Goal: Task Accomplishment & Management: Use online tool/utility

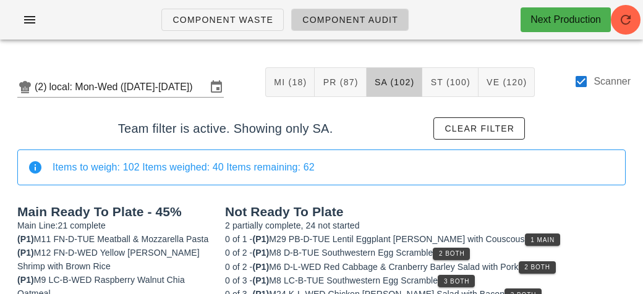
scroll to position [230, 0]
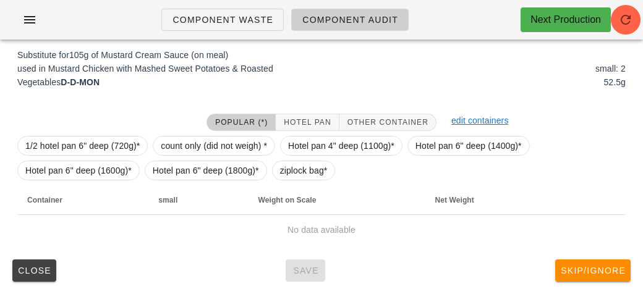
scroll to position [190, 0]
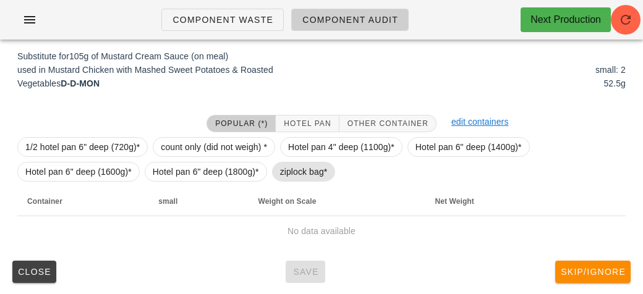
click at [291, 179] on span "ziplock bag*" at bounding box center [304, 171] width 48 height 19
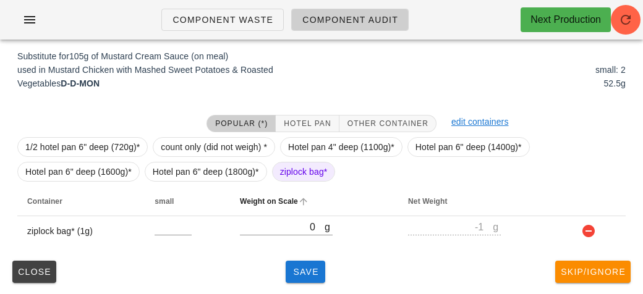
click at [306, 214] on th "Weight on Scale" at bounding box center [314, 202] width 168 height 30
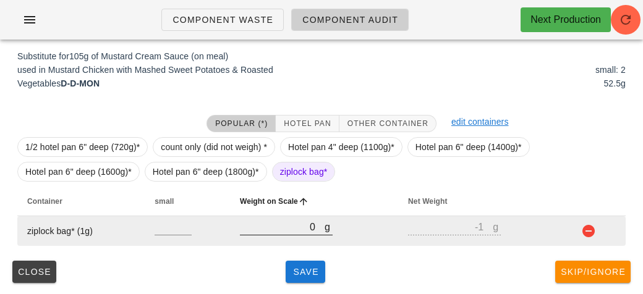
click at [263, 227] on input "0" at bounding box center [282, 227] width 85 height 16
type input "20"
type input "19"
type input "220"
type input "219"
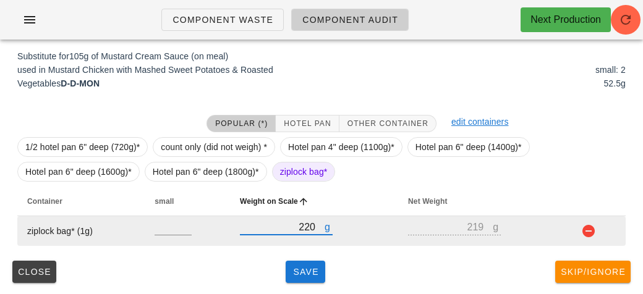
type input "220"
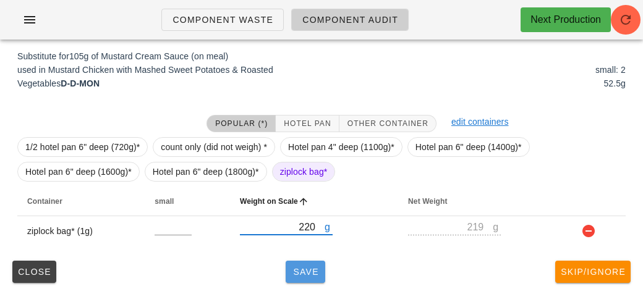
click at [287, 281] on button "Save" at bounding box center [305, 272] width 40 height 22
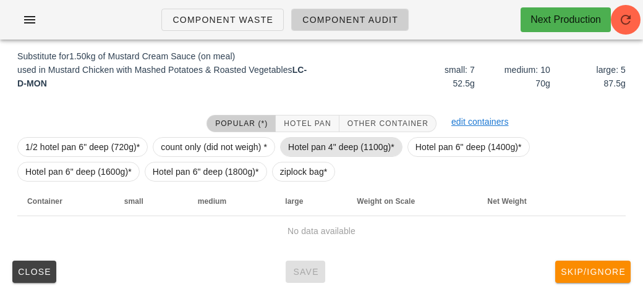
click at [322, 141] on span "Hotel pan 4" deep (1100g)*" at bounding box center [341, 147] width 106 height 19
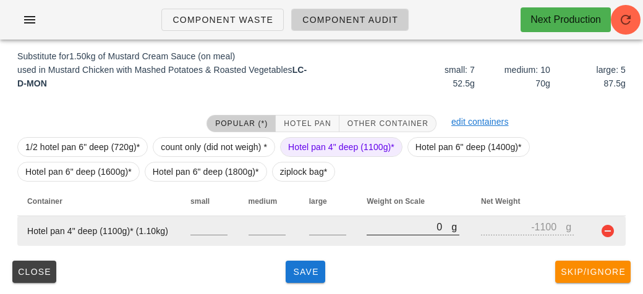
click at [386, 226] on input "0" at bounding box center [408, 227] width 85 height 16
type input "20"
type input "-1080"
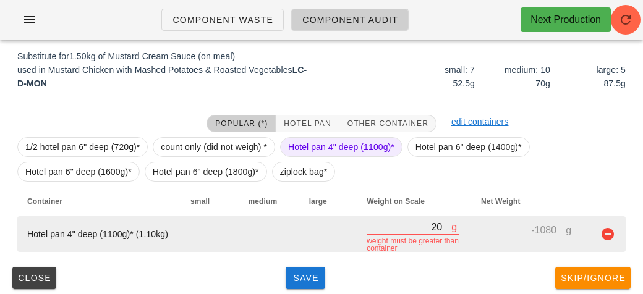
type input "280"
type input "-820"
type input "2860"
type input "1760"
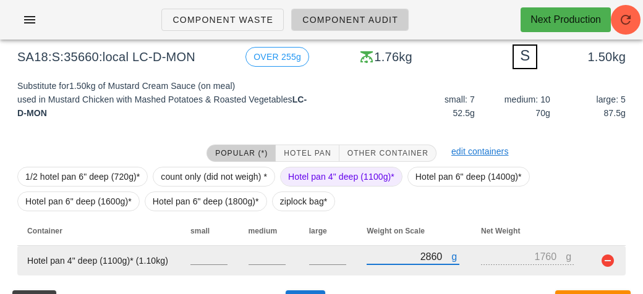
scroll to position [190, 0]
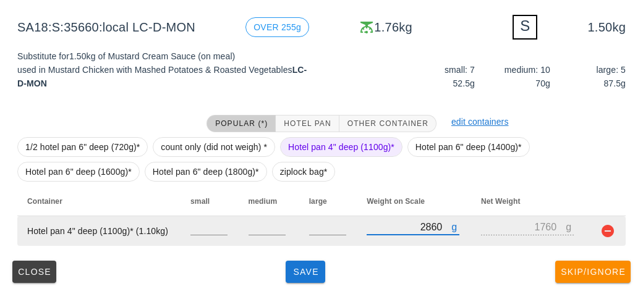
type input "2860"
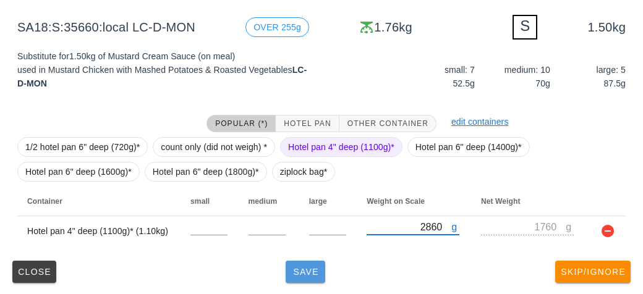
click at [291, 281] on button "Save" at bounding box center [305, 272] width 40 height 22
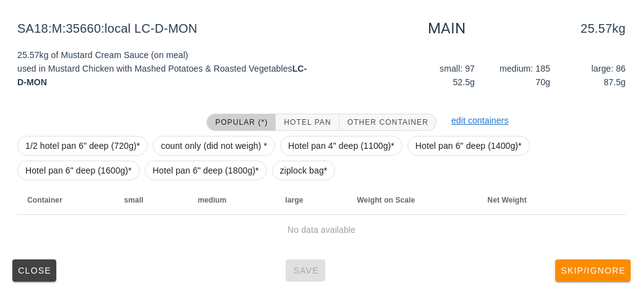
scroll to position [185, 0]
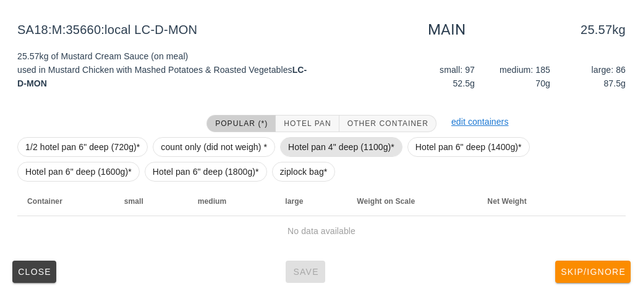
click at [328, 143] on span "Hotel pan 4" deep (1100g)*" at bounding box center [341, 147] width 106 height 19
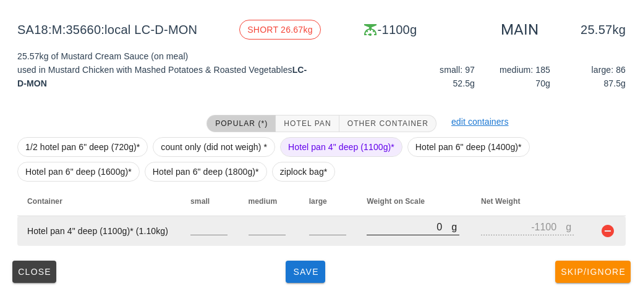
click at [381, 226] on input "0" at bounding box center [408, 227] width 85 height 16
type input "10"
type input "-1090"
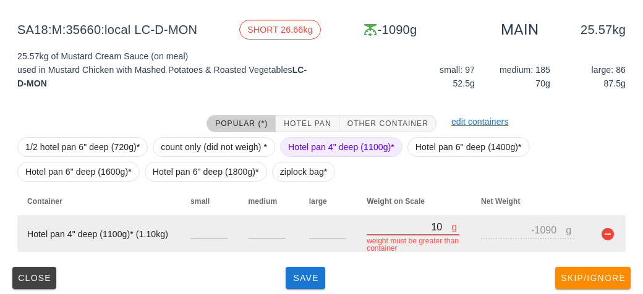
type input "100"
type input "-1000"
type input "1030"
type input "-70"
type input "10390"
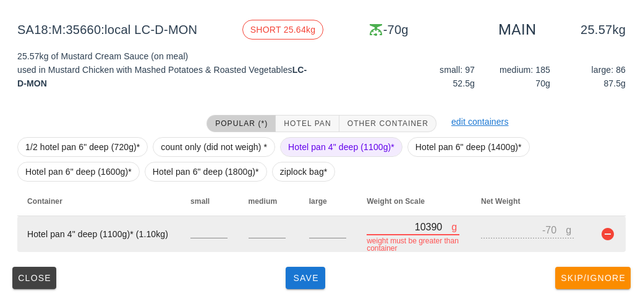
type input "9290"
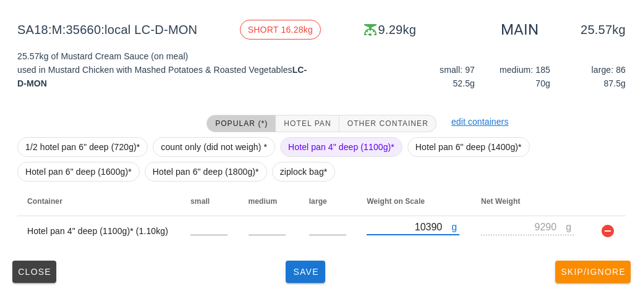
type input "10390"
click at [328, 149] on span "Hotel pan 4" deep (1100g)*" at bounding box center [341, 147] width 106 height 19
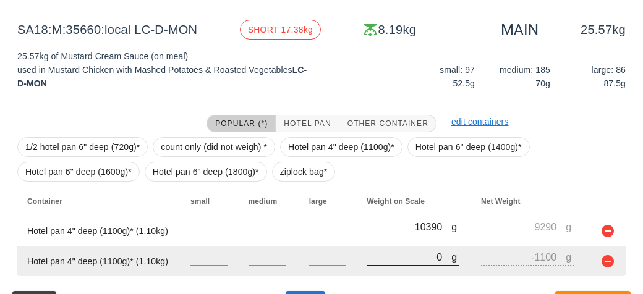
click at [394, 261] on input "0" at bounding box center [408, 257] width 85 height 16
type input "10"
type input "-1090"
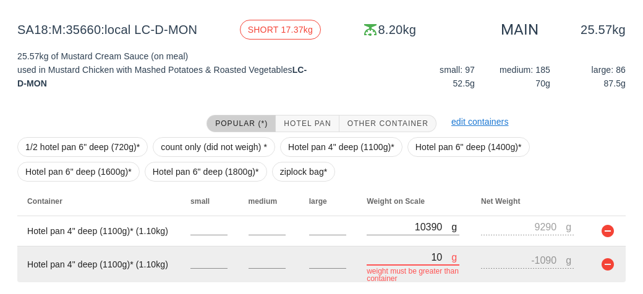
type input "100"
type input "-1000"
type input "1030"
type input "-70"
type input "10300"
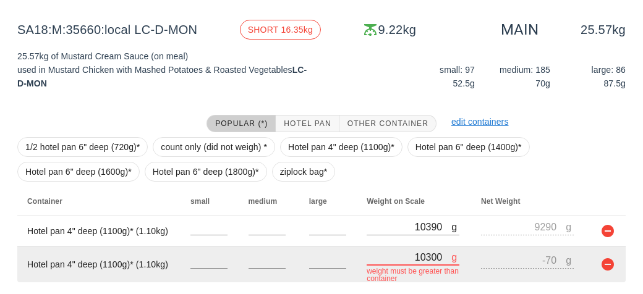
type input "9200"
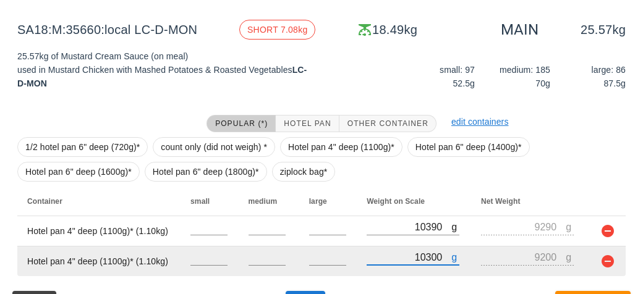
type input "10300"
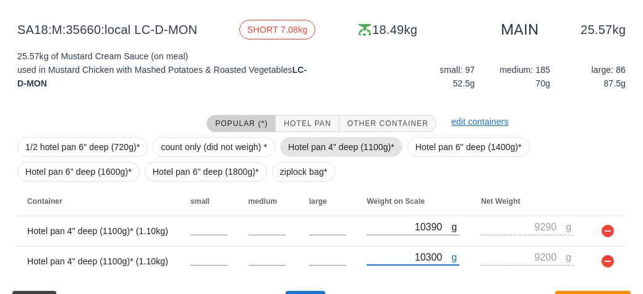
click at [343, 141] on span "Hotel pan 4" deep (1100g)*" at bounding box center [341, 147] width 106 height 19
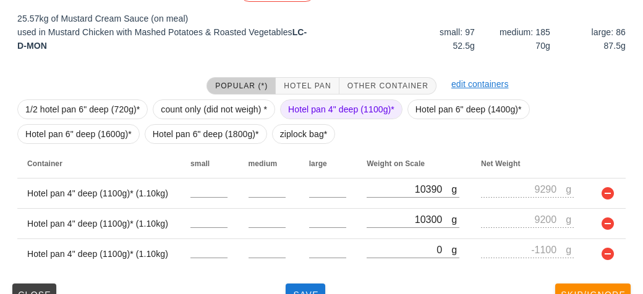
scroll to position [246, 0]
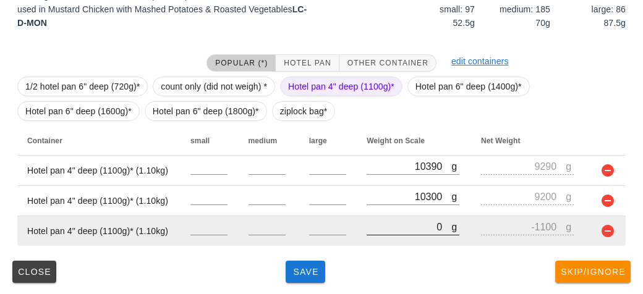
click at [382, 226] on input "0" at bounding box center [408, 227] width 85 height 16
type input "10"
type input "-1090"
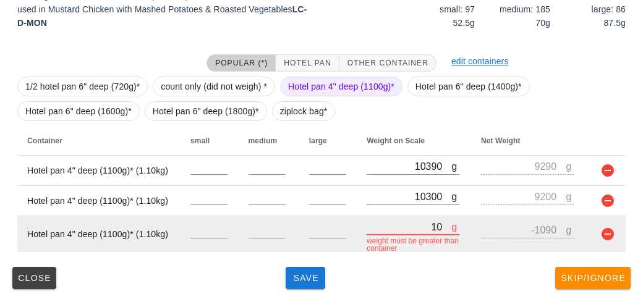
type input "100"
type input "-1000"
type input "1090"
type input "-10"
type input "10950"
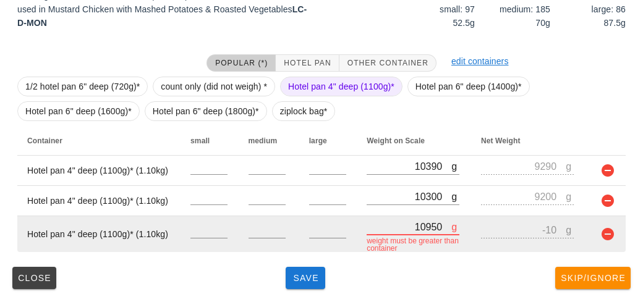
type input "9850"
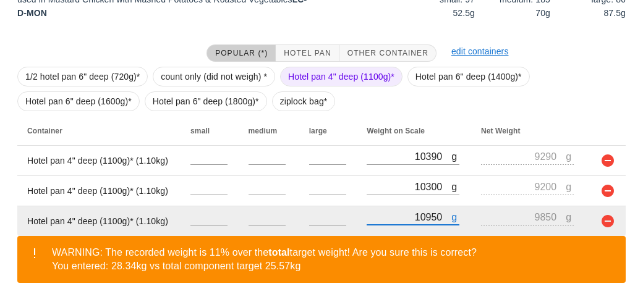
scroll to position [303, 0]
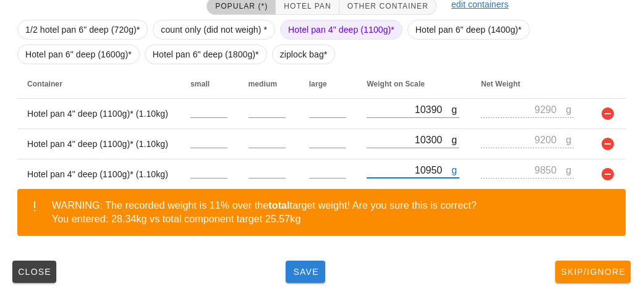
type input "10950"
click at [292, 272] on span "Save" at bounding box center [305, 272] width 30 height 10
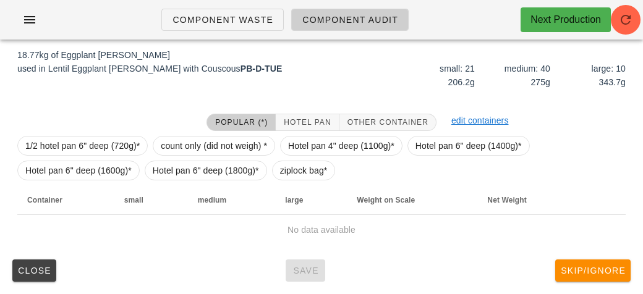
scroll to position [185, 0]
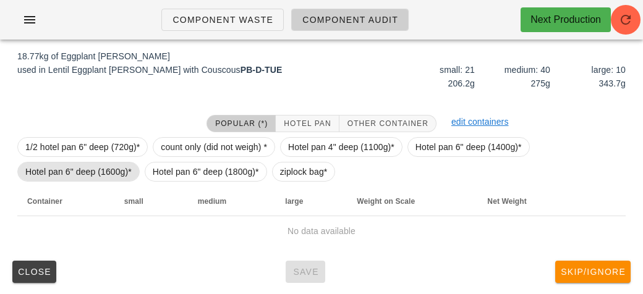
click at [100, 171] on span "Hotel pan 6" deep (1600g)*" at bounding box center [78, 171] width 106 height 19
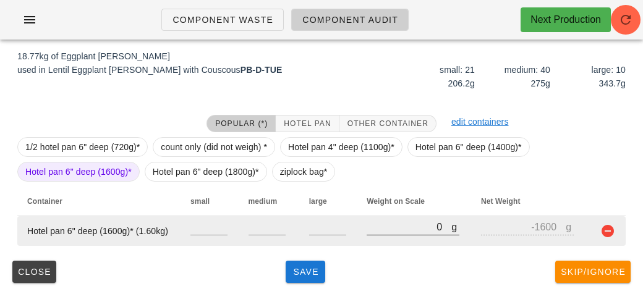
click at [368, 230] on input "0" at bounding box center [408, 227] width 85 height 16
type input "10"
type input "-1590"
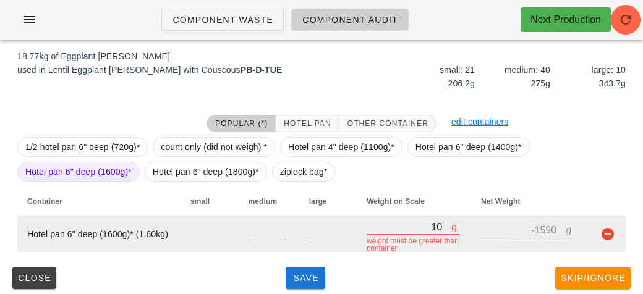
type input "110"
type input "-1490"
type input "1130"
type input "-470"
type input "11370"
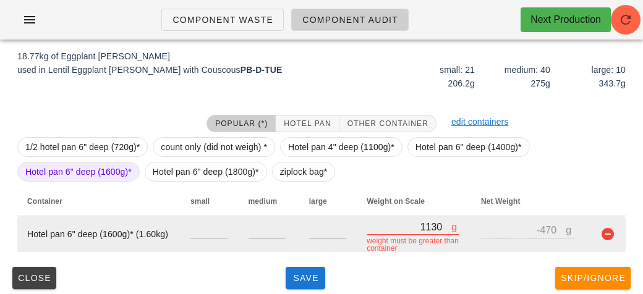
type input "9770"
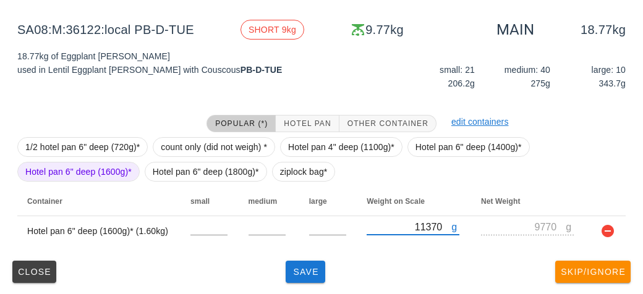
type input "11370"
click at [99, 169] on span "Hotel pan 6" deep (1600g)*" at bounding box center [78, 171] width 106 height 19
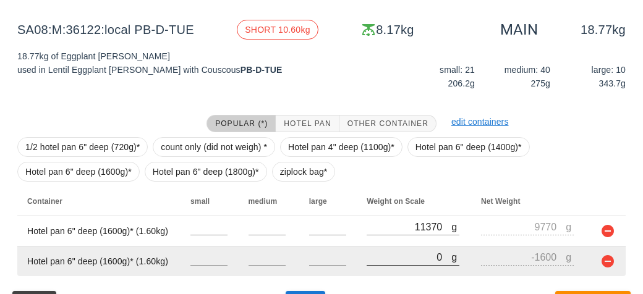
click at [403, 251] on input "0" at bounding box center [408, 257] width 85 height 16
type input "10"
type input "-1590"
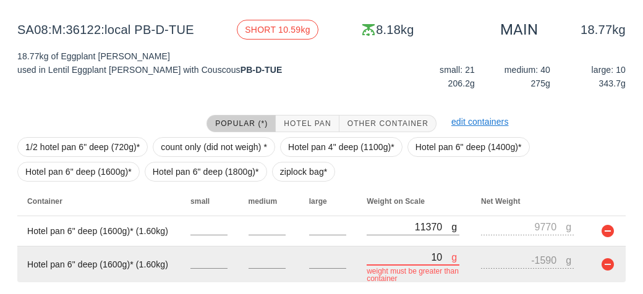
type input "100"
type input "-1500"
type input "1080"
type input "-520"
type input "10850"
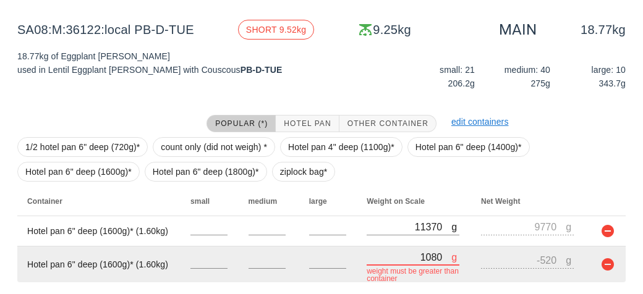
type input "9250"
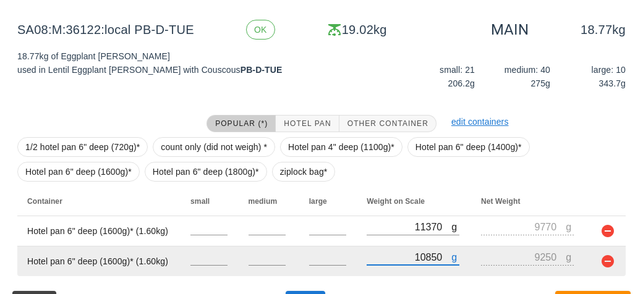
scroll to position [216, 0]
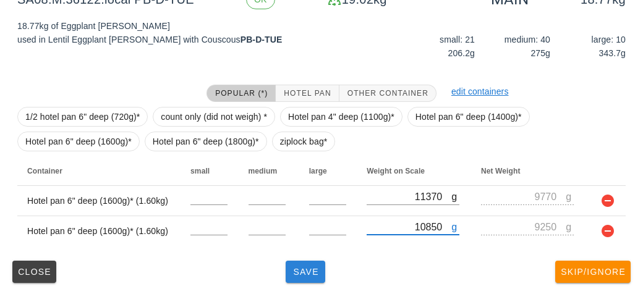
type input "10850"
click at [305, 281] on button "Save" at bounding box center [305, 272] width 40 height 22
